Goal: Complete application form

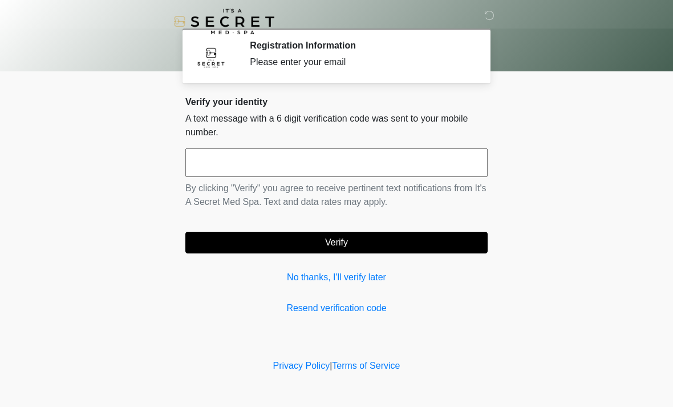
click at [297, 157] on input "text" at bounding box center [336, 162] width 302 height 29
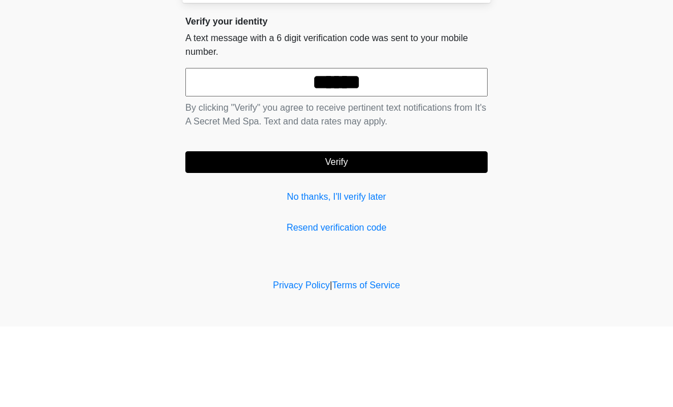
type input "******"
click at [430, 232] on button "Verify" at bounding box center [336, 243] width 302 height 22
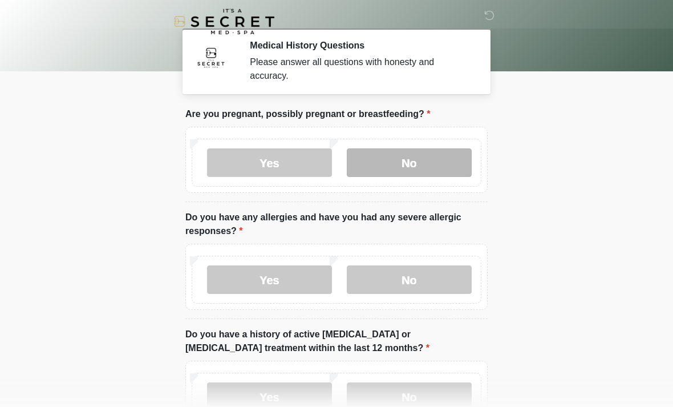
click at [413, 166] on label "No" at bounding box center [409, 162] width 125 height 29
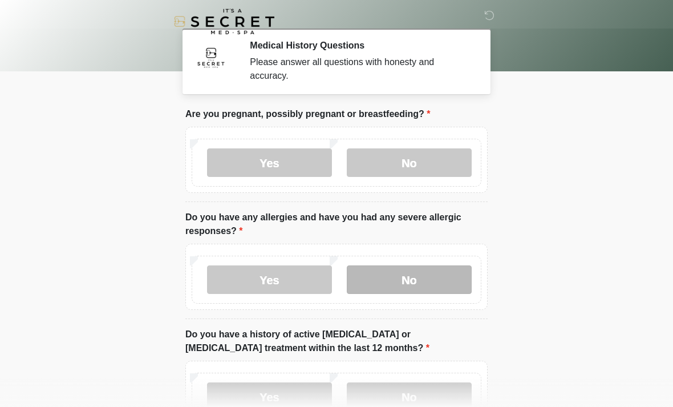
click at [410, 281] on label "No" at bounding box center [409, 279] width 125 height 29
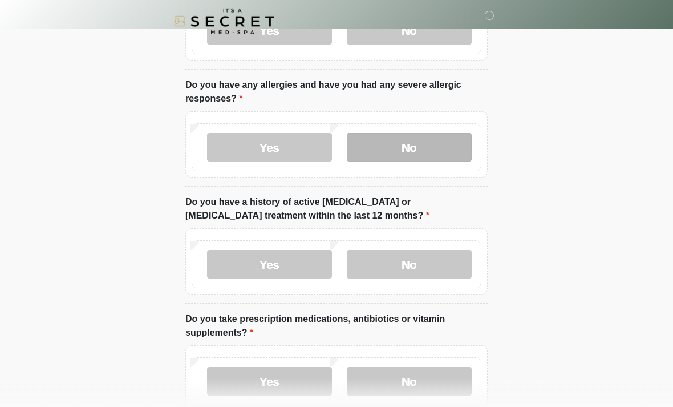
scroll to position [133, 0]
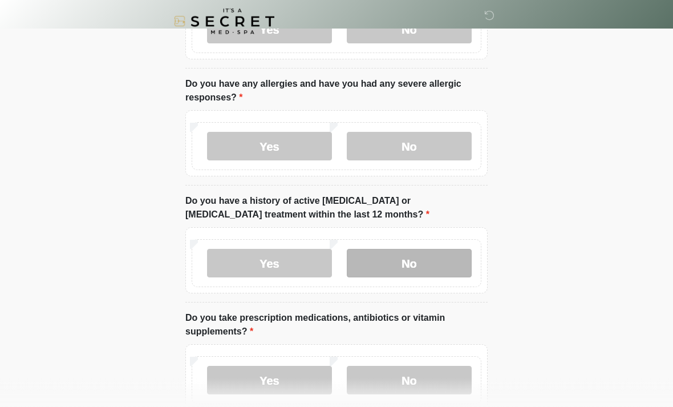
click at [401, 273] on label "No" at bounding box center [409, 263] width 125 height 29
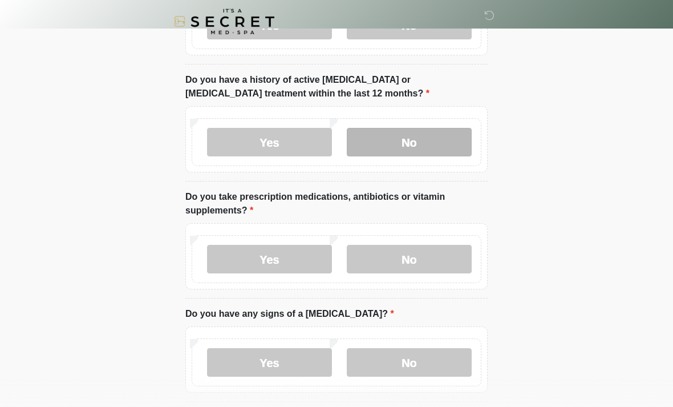
scroll to position [261, 0]
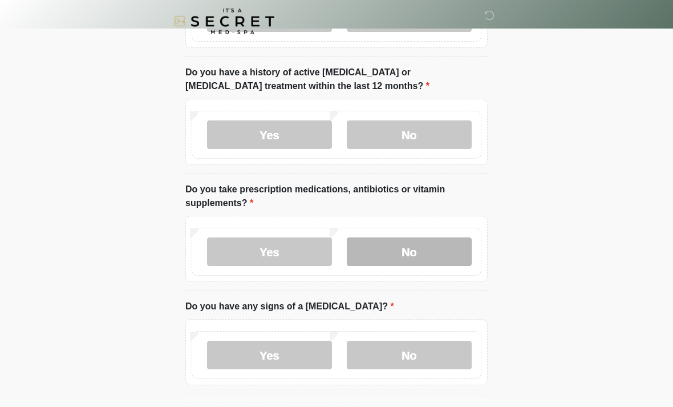
click at [397, 250] on label "No" at bounding box center [409, 252] width 125 height 29
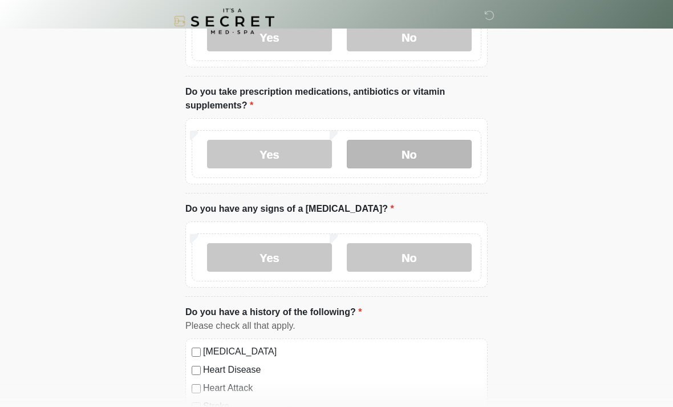
scroll to position [363, 0]
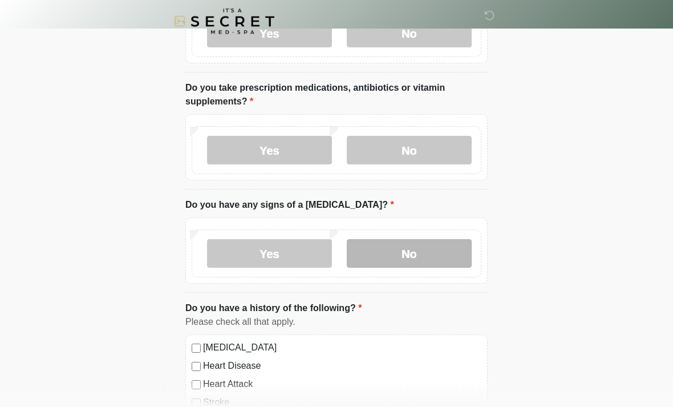
click at [410, 249] on label "No" at bounding box center [409, 254] width 125 height 29
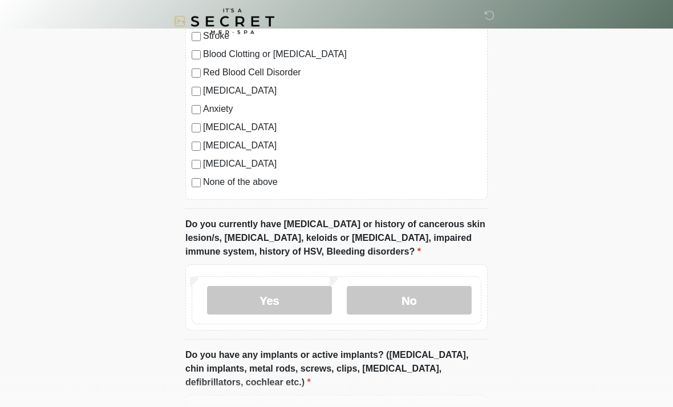
scroll to position [732, 0]
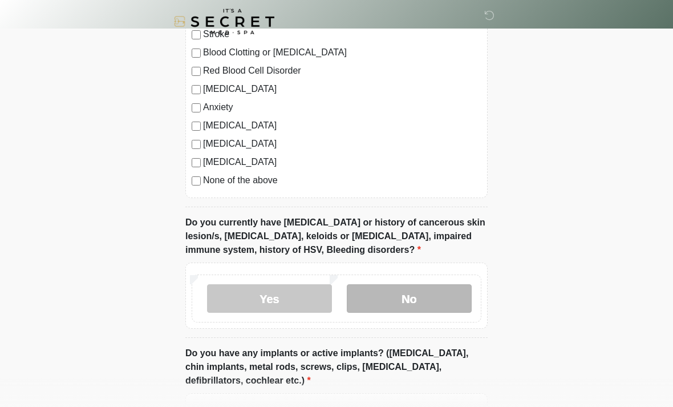
click at [419, 301] on label "No" at bounding box center [409, 298] width 125 height 29
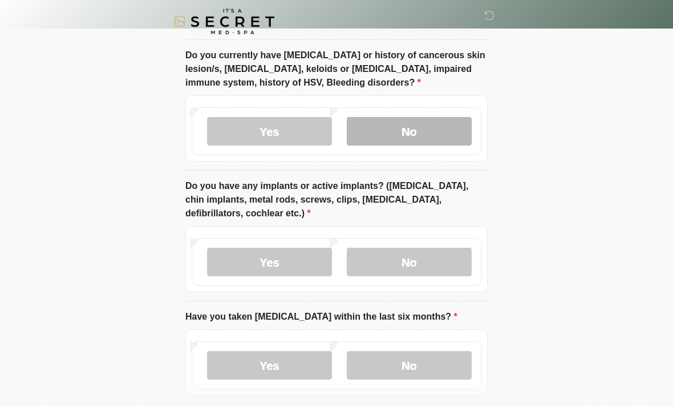
scroll to position [899, 0]
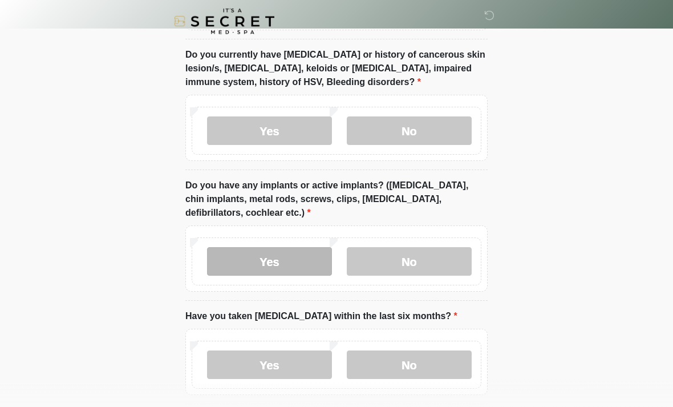
click at [265, 258] on label "Yes" at bounding box center [269, 262] width 125 height 29
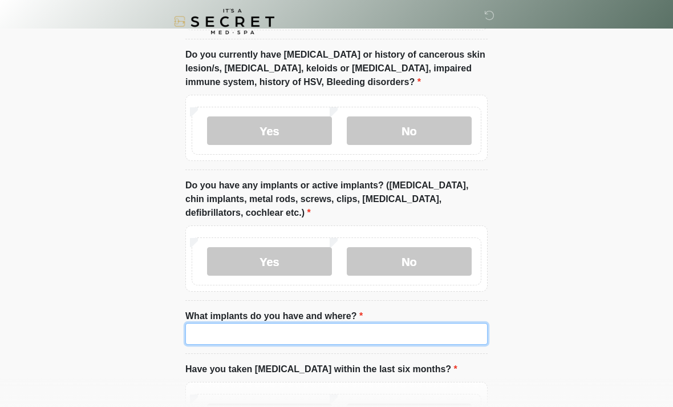
click at [228, 330] on input "What implants do you have and where?" at bounding box center [336, 334] width 302 height 22
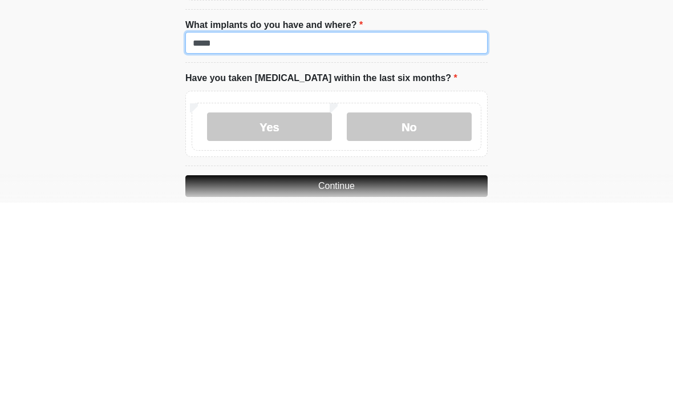
scroll to position [991, 0]
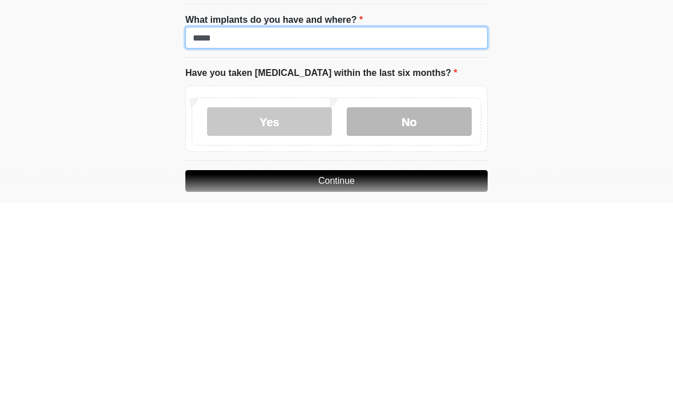
type input "*****"
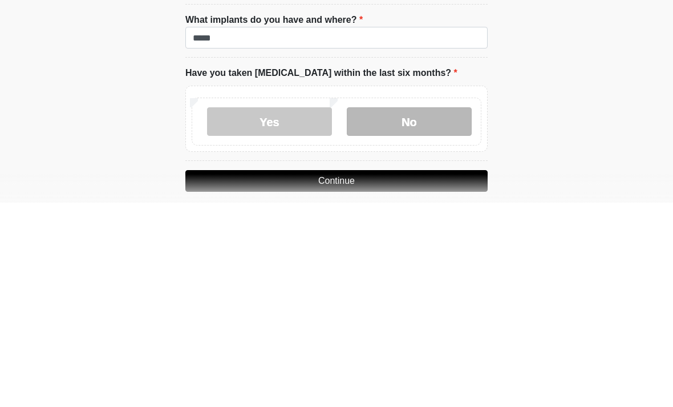
click at [407, 312] on label "No" at bounding box center [409, 326] width 125 height 29
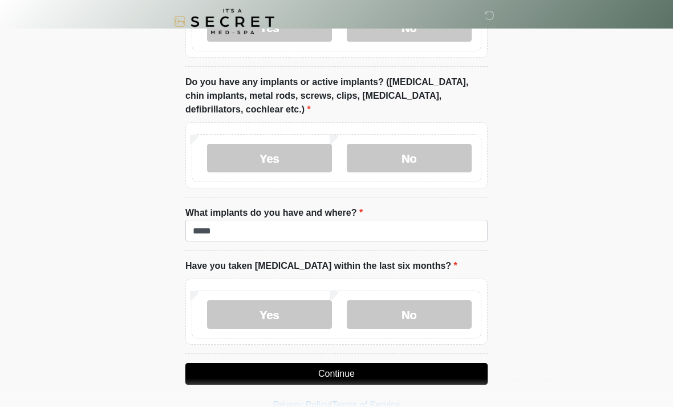
click at [379, 373] on button "Continue" at bounding box center [336, 374] width 302 height 22
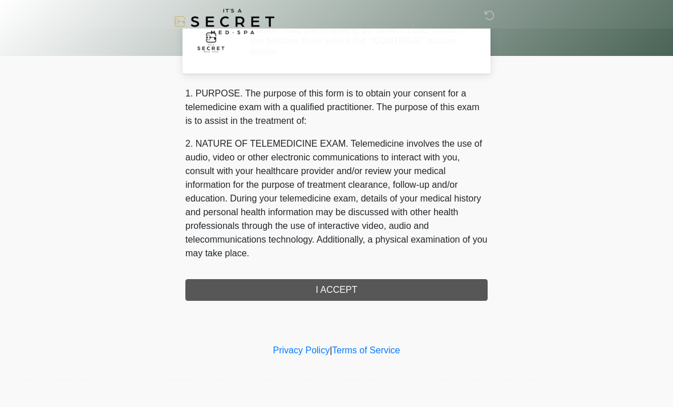
scroll to position [0, 0]
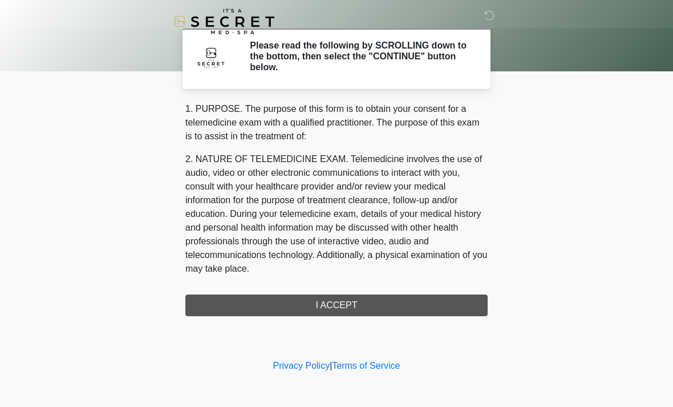
click at [366, 306] on div "1. PURPOSE. The purpose of this form is to obtain your consent for a telemedici…" at bounding box center [336, 209] width 302 height 214
click at [332, 312] on div "1. PURPOSE. The purpose of this form is to obtain your consent for a telemedici…" at bounding box center [336, 209] width 302 height 214
click at [333, 307] on div "1. PURPOSE. The purpose of this form is to obtain your consent for a telemedici…" at bounding box center [336, 209] width 302 height 214
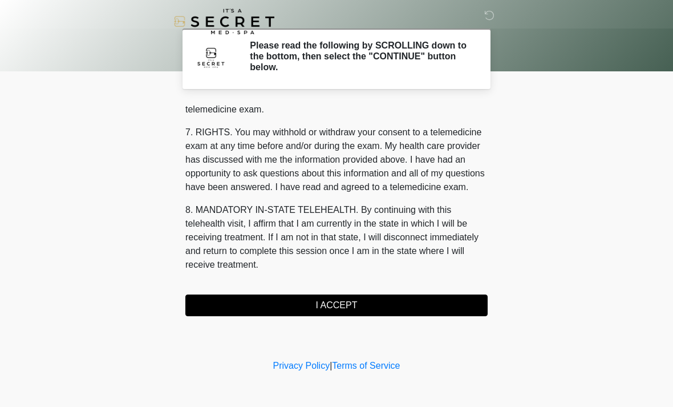
scroll to position [483, 0]
click at [345, 302] on button "I ACCEPT" at bounding box center [336, 305] width 302 height 22
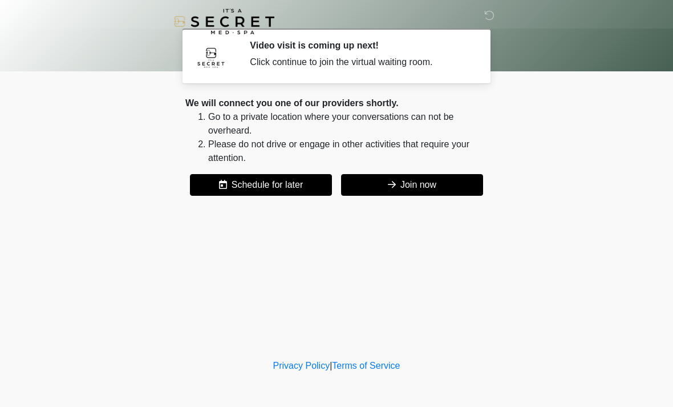
click at [399, 180] on button "Join now" at bounding box center [412, 185] width 142 height 22
